Goal: Information Seeking & Learning: Learn about a topic

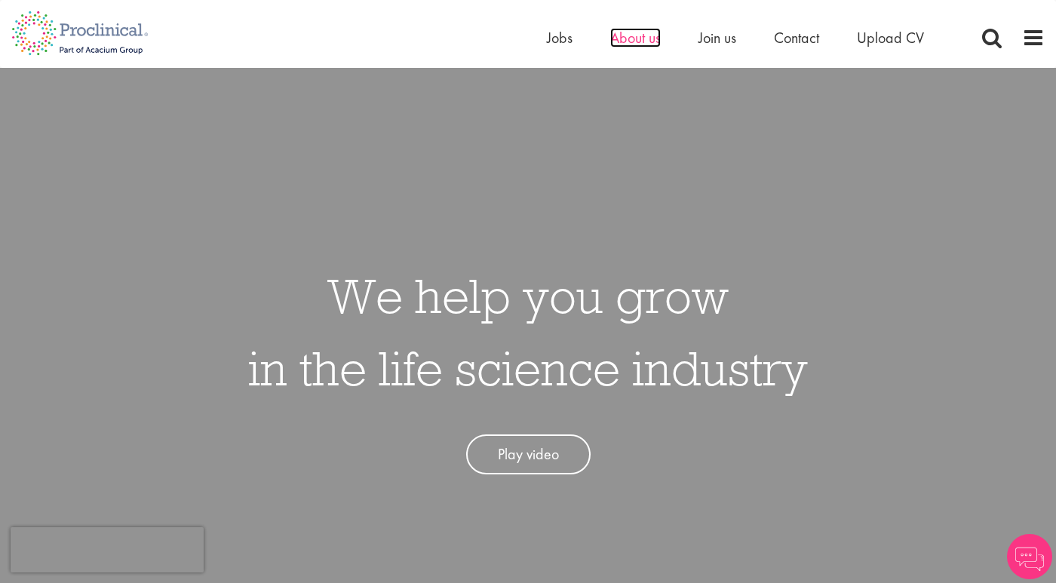
click at [640, 31] on span "About us" at bounding box center [635, 38] width 51 height 20
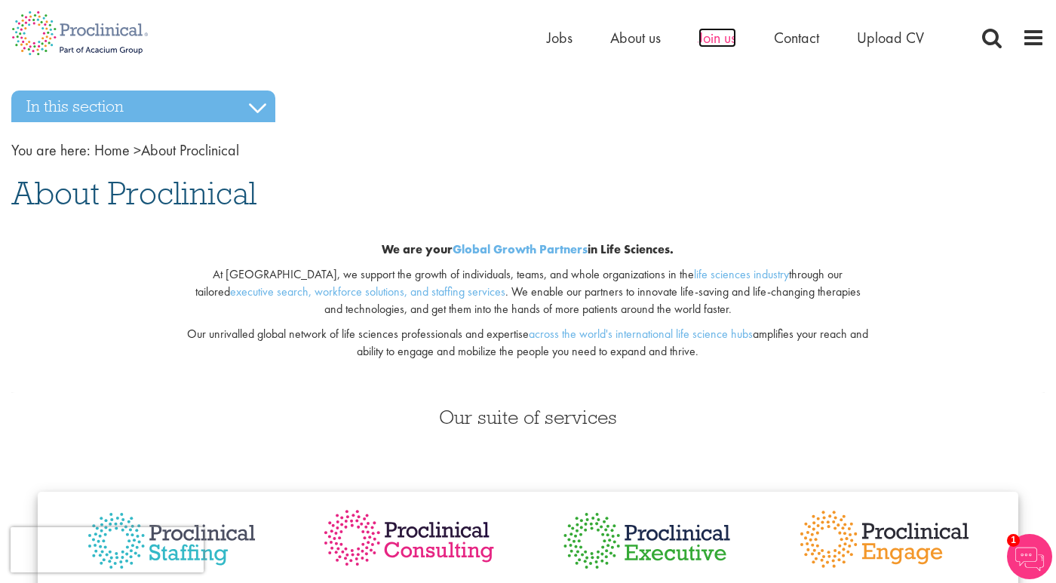
click at [722, 40] on span "Join us" at bounding box center [717, 38] width 38 height 20
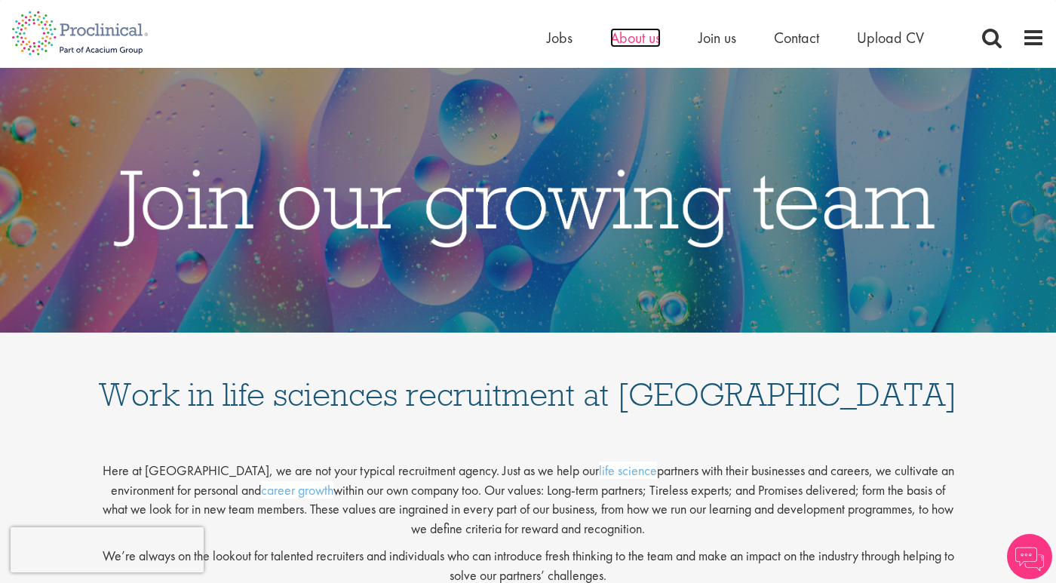
click at [623, 40] on span "About us" at bounding box center [635, 38] width 51 height 20
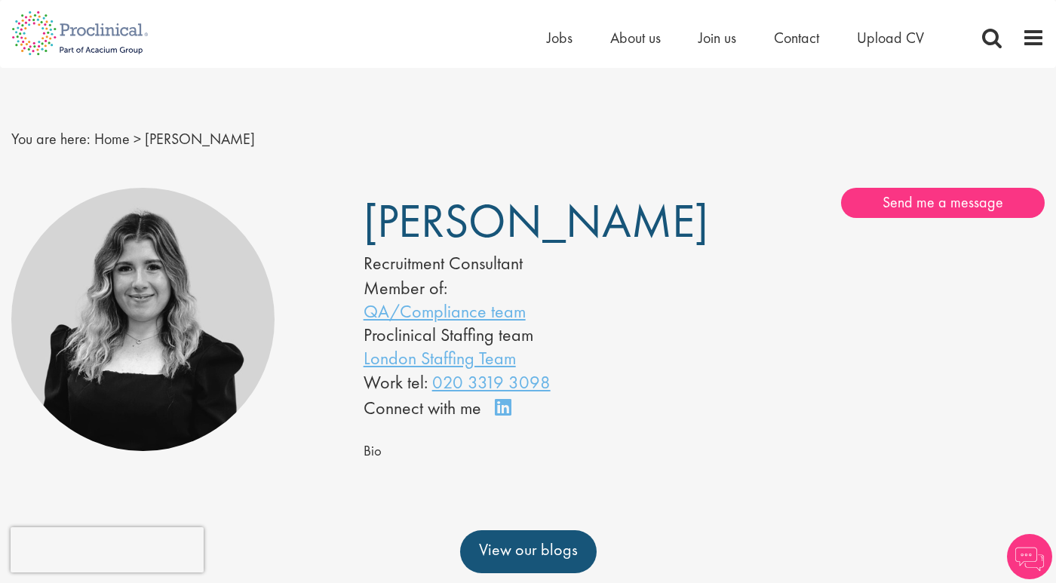
drag, startPoint x: 366, startPoint y: 211, endPoint x: 577, endPoint y: 457, distance: 323.5
click at [577, 421] on div "[PERSON_NAME] Recruitment Consultant Member of: QA/Compliance team Proclinical …" at bounding box center [528, 305] width 352 height 234
click at [492, 462] on div "Bio" at bounding box center [703, 451] width 681 height 23
